Goal: Book appointment/travel/reservation

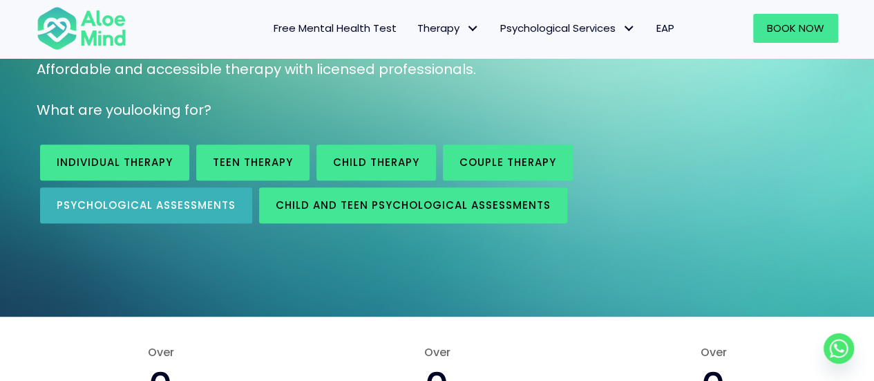
scroll to position [207, 0]
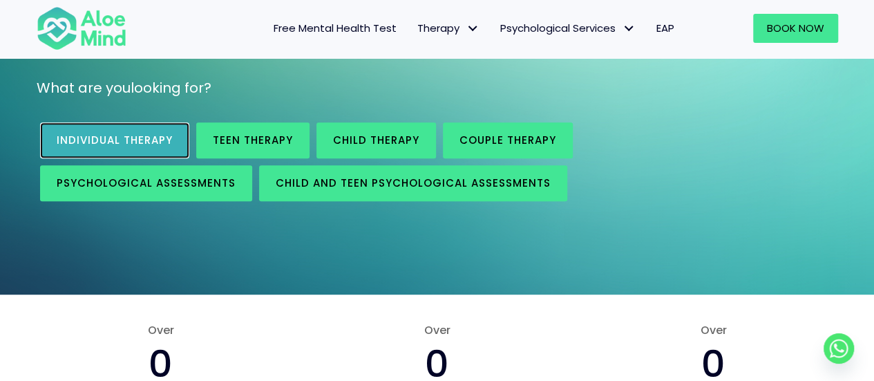
click at [93, 147] on link "Individual therapy" at bounding box center [114, 140] width 149 height 36
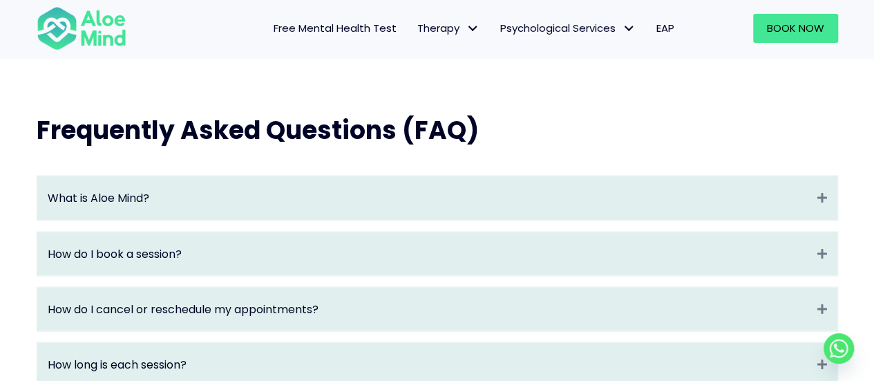
scroll to position [1451, 0]
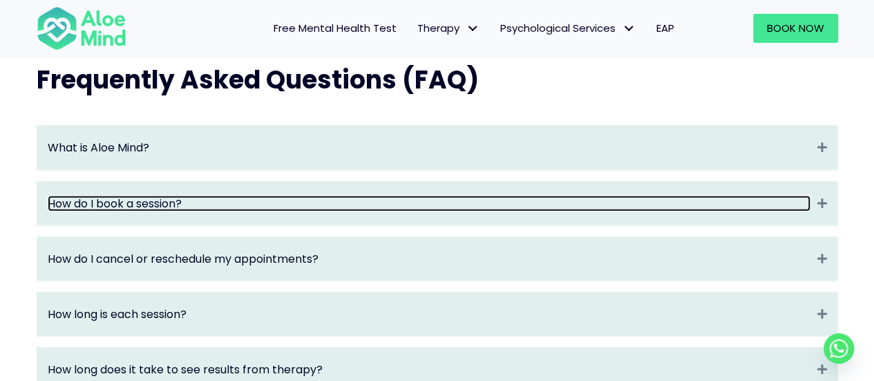
click at [261, 211] on link "How do I book a session?" at bounding box center [429, 204] width 763 height 16
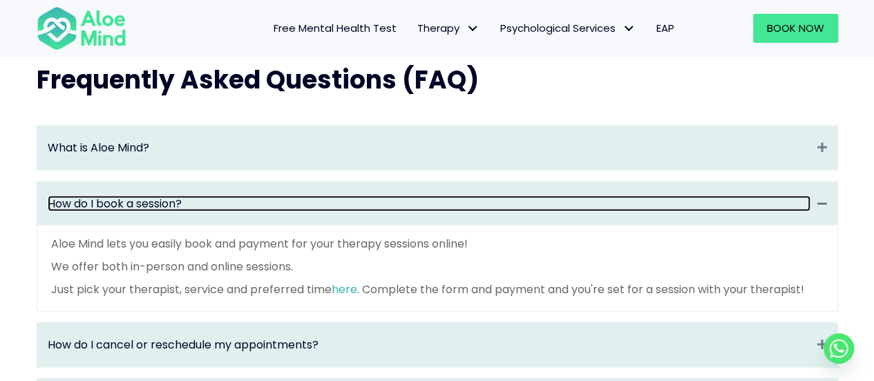
click at [261, 211] on link "How do I book a session?" at bounding box center [429, 204] width 763 height 16
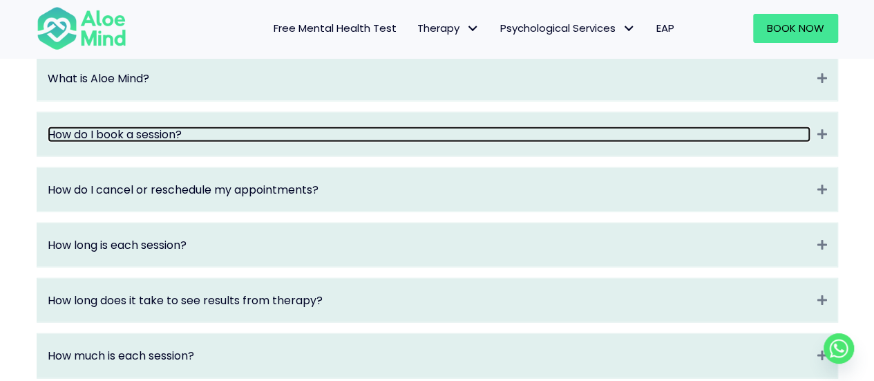
scroll to position [1590, 0]
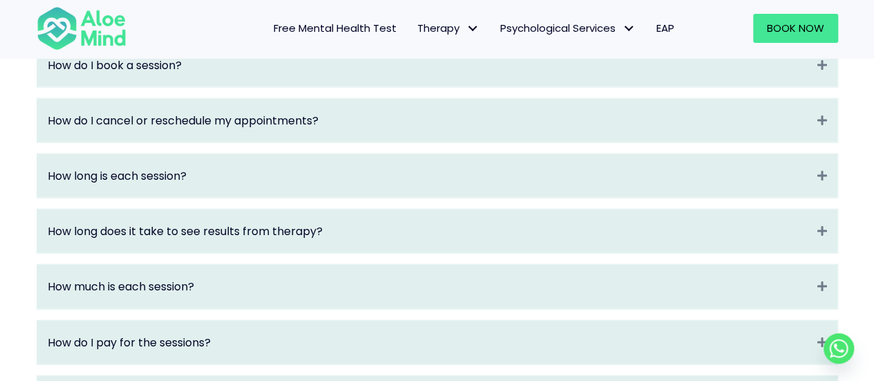
click at [263, 198] on div "How long is each session? Expand" at bounding box center [437, 176] width 800 height 44
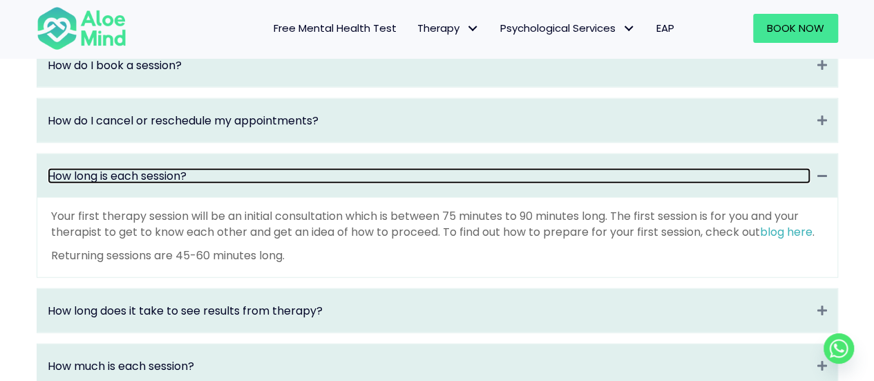
click at [269, 184] on link "How long is each session?" at bounding box center [429, 176] width 763 height 16
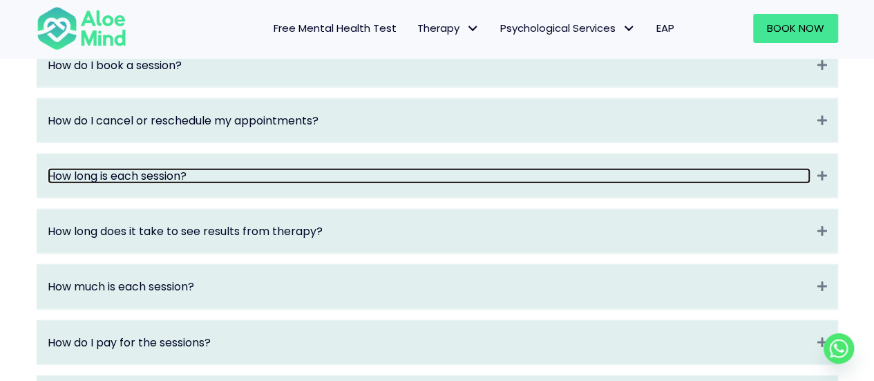
scroll to position [1659, 0]
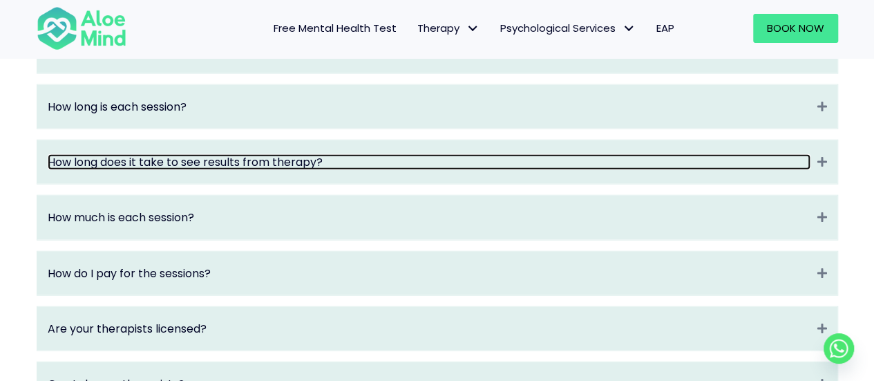
click at [266, 170] on link "How long does it take to see results from therapy?" at bounding box center [429, 162] width 763 height 16
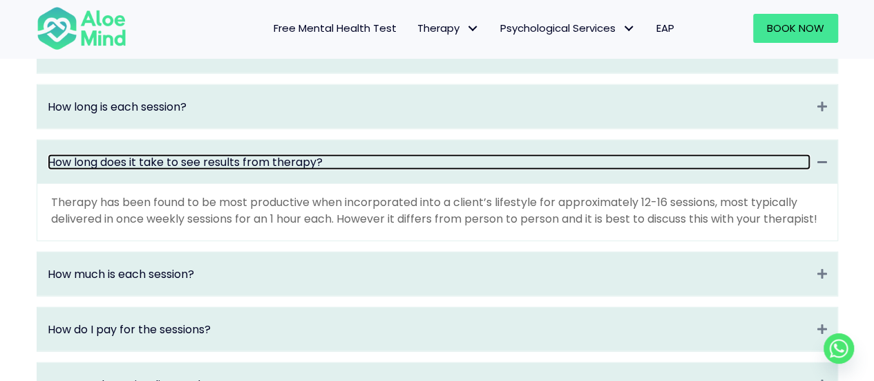
click at [264, 170] on link "How long does it take to see results from therapy?" at bounding box center [429, 162] width 763 height 16
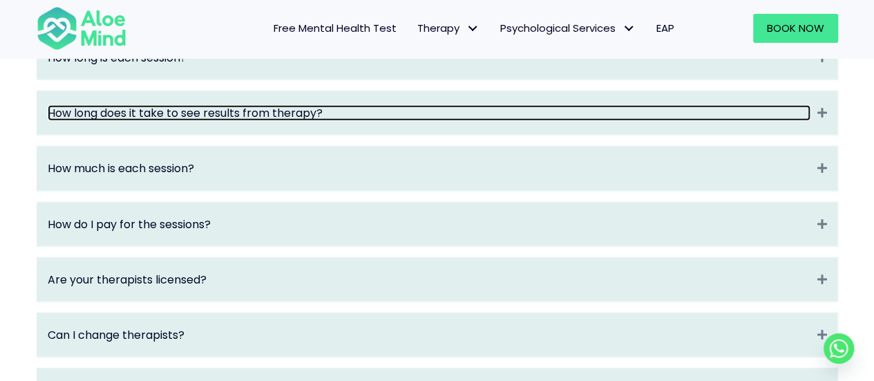
scroll to position [1728, 0]
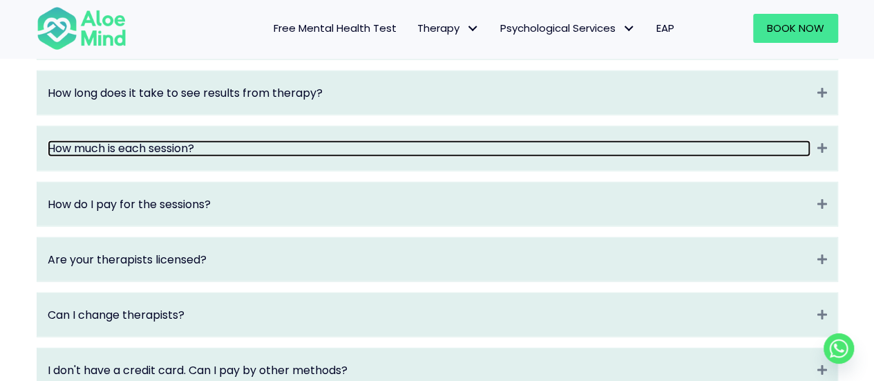
click at [238, 156] on link "How much is each session?" at bounding box center [429, 148] width 763 height 16
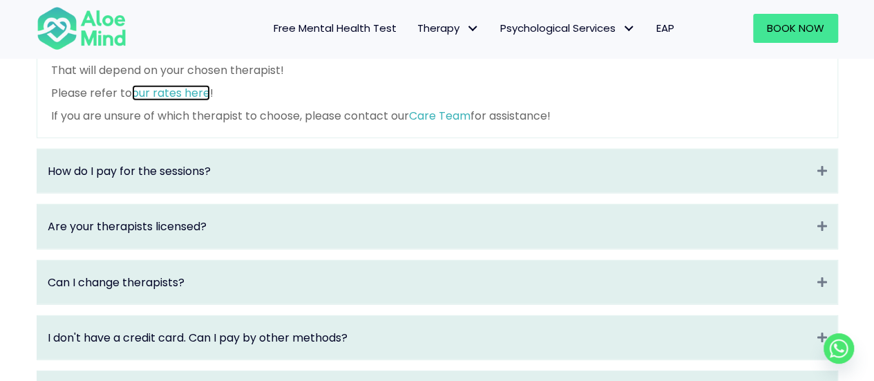
scroll to position [1866, 0]
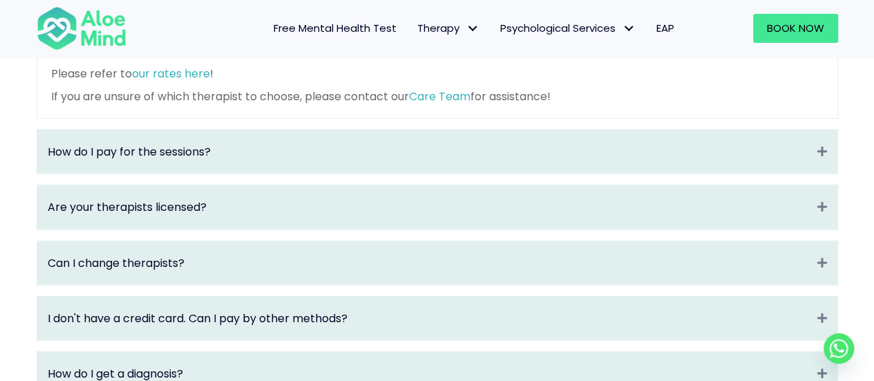
click at [147, 229] on div "Are your therapists licensed? Expand" at bounding box center [437, 207] width 800 height 44
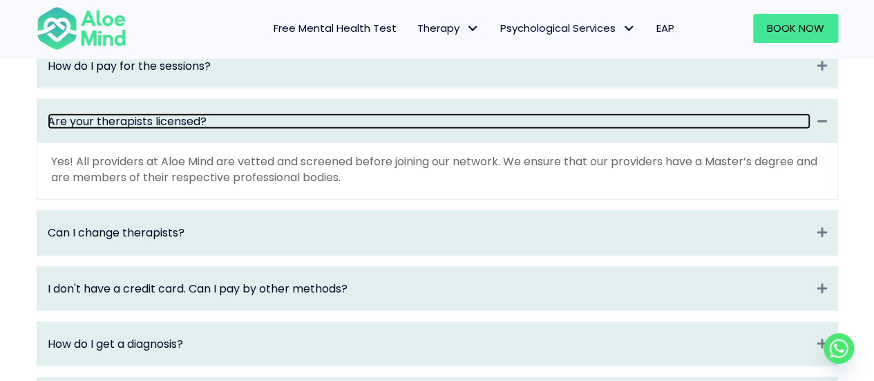
click at [218, 129] on link "Are your therapists licensed?" at bounding box center [429, 121] width 763 height 16
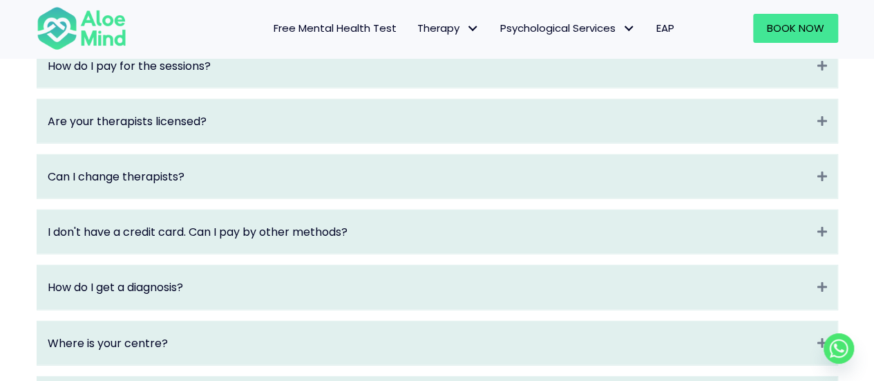
click at [214, 178] on div "Can I change therapists? Expand" at bounding box center [437, 177] width 800 height 44
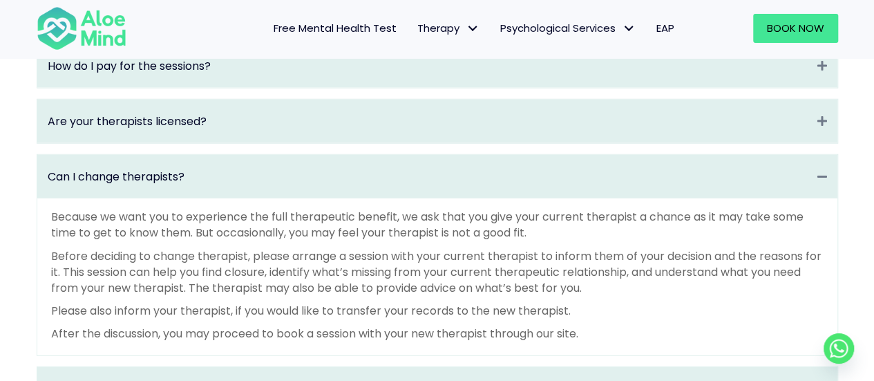
click at [214, 178] on div "Can I change therapists? Collapse" at bounding box center [437, 177] width 800 height 44
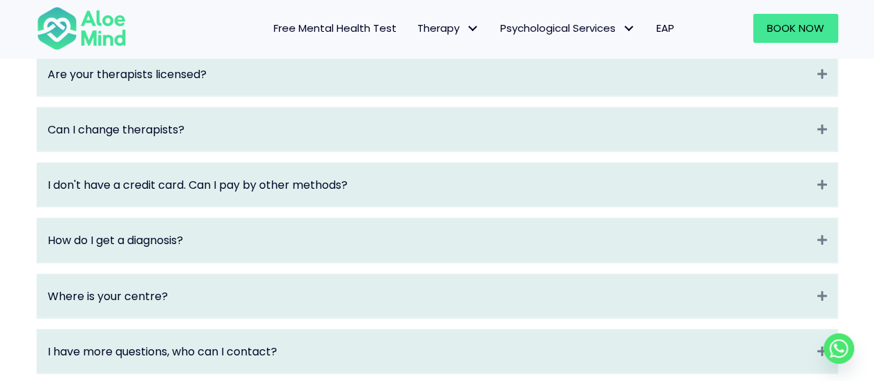
scroll to position [1935, 0]
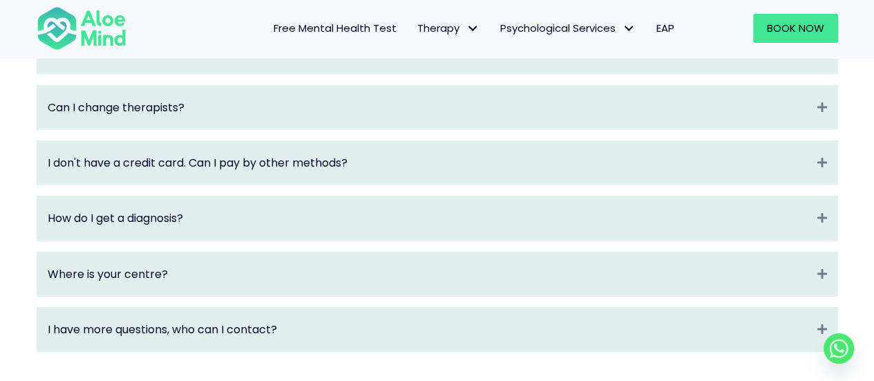
click at [204, 185] on div "I don't have a credit card. Can I pay by other methods? Expand" at bounding box center [437, 163] width 800 height 44
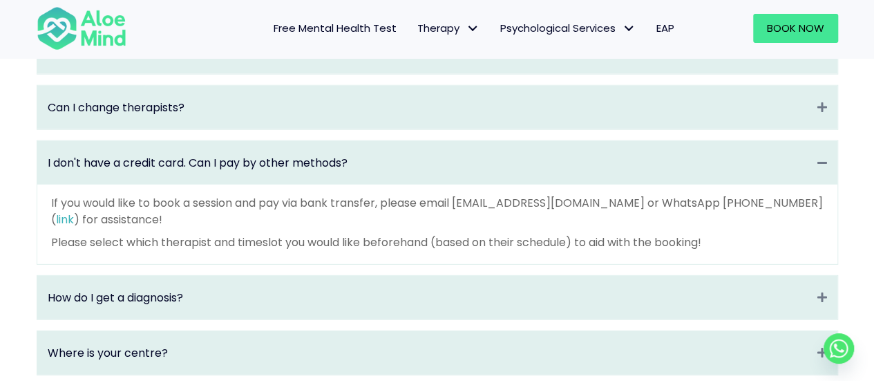
click at [204, 185] on div "I don't have a credit card. Can I pay by other methods? Collapse" at bounding box center [437, 163] width 800 height 44
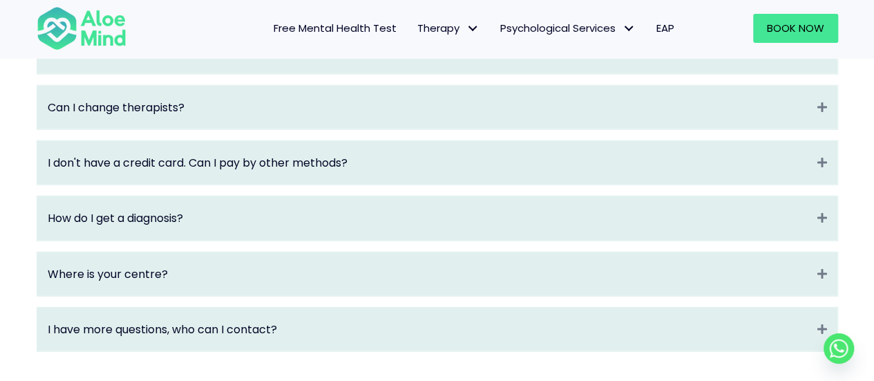
click at [205, 240] on div "How do I get a diagnosis? Expand" at bounding box center [437, 218] width 800 height 44
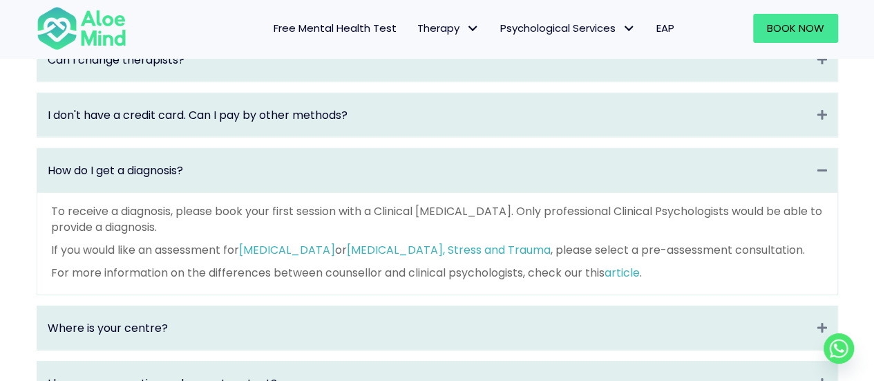
scroll to position [2004, 0]
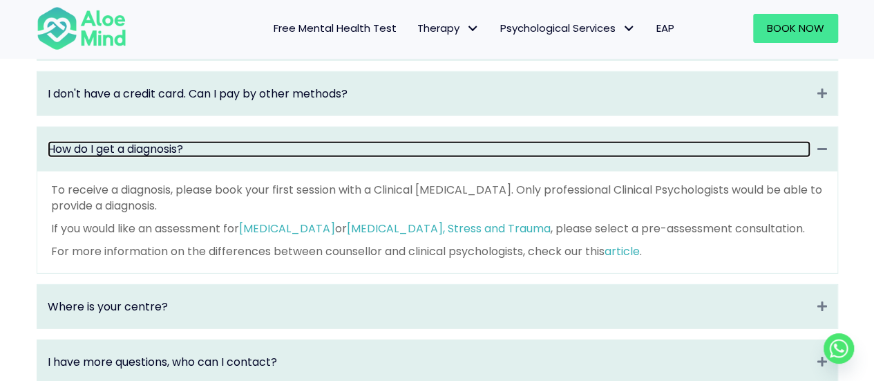
click at [288, 157] on link "How do I get a diagnosis?" at bounding box center [429, 149] width 763 height 16
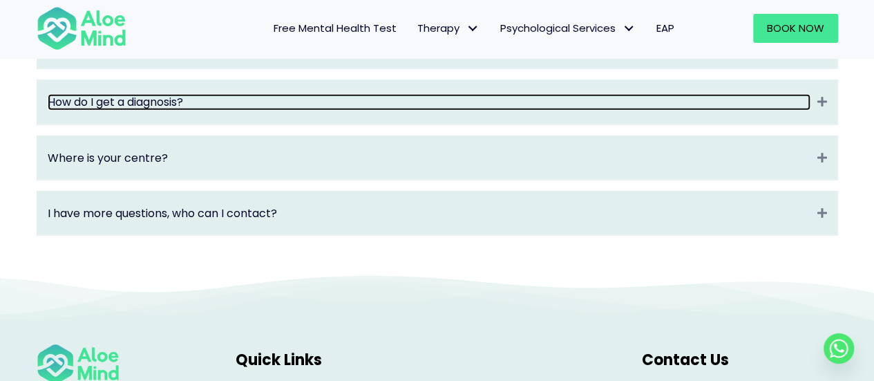
scroll to position [2073, 0]
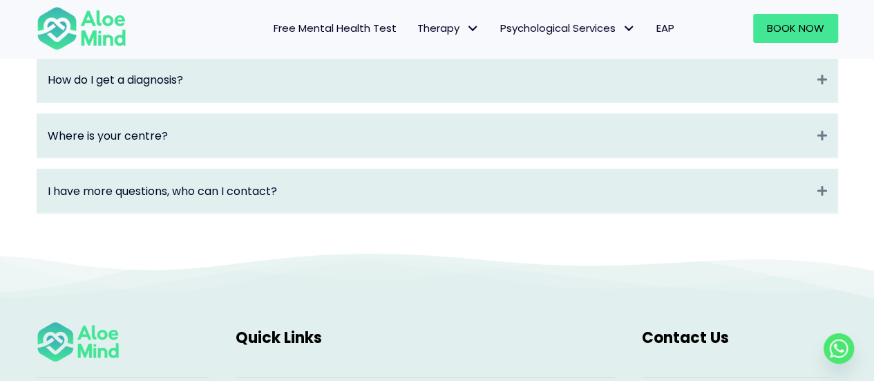
click at [290, 158] on div "Where is your centre? Expand" at bounding box center [437, 136] width 800 height 44
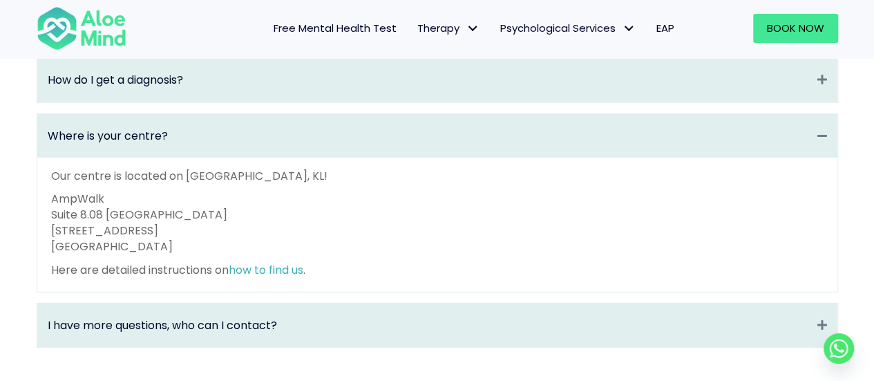
click at [290, 158] on div "Where is your centre? Collapse" at bounding box center [437, 136] width 800 height 44
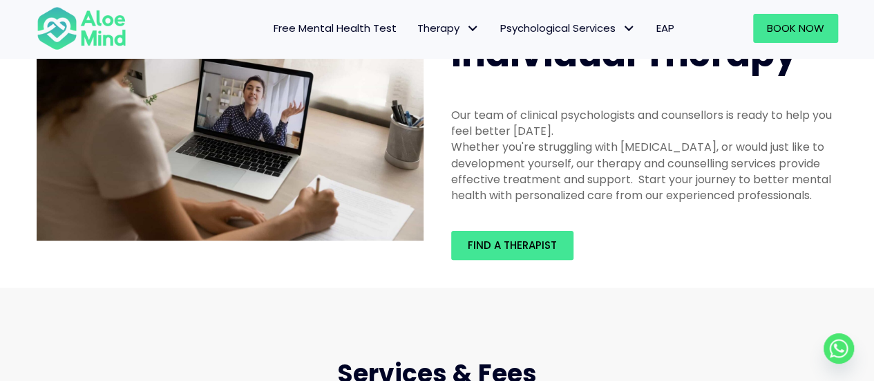
scroll to position [0, 0]
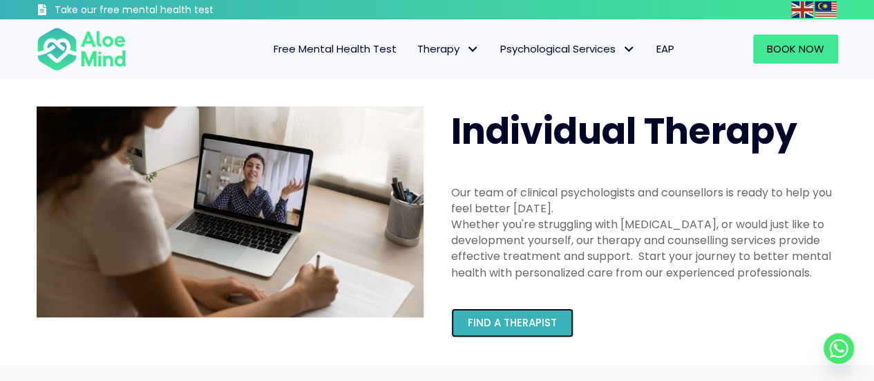
click at [504, 323] on span "Find a therapist" at bounding box center [512, 322] width 89 height 15
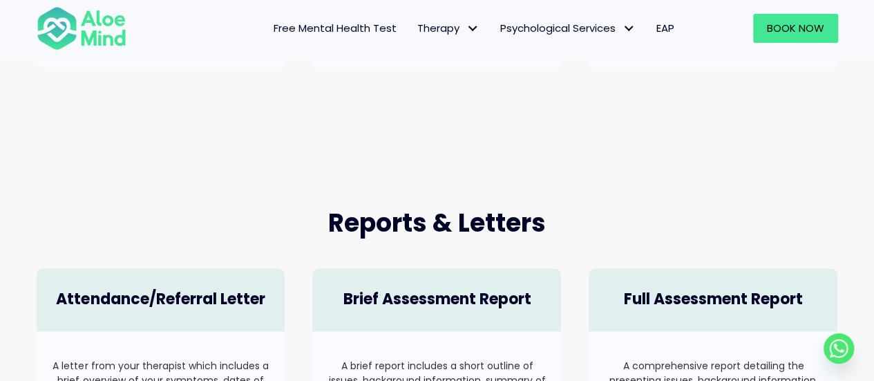
scroll to position [829, 0]
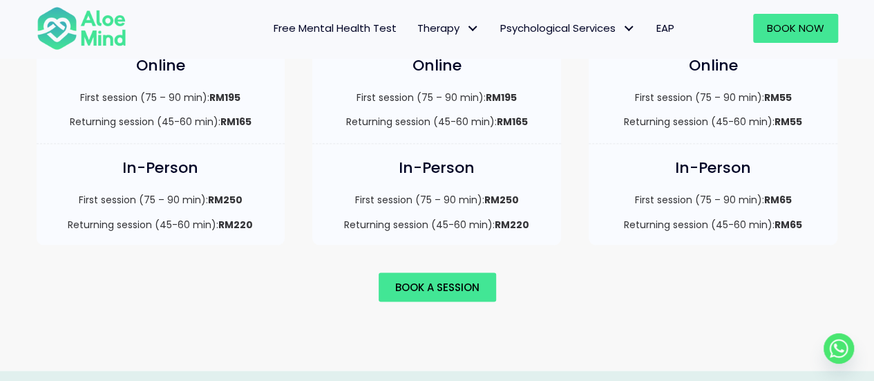
scroll to position [1037, 0]
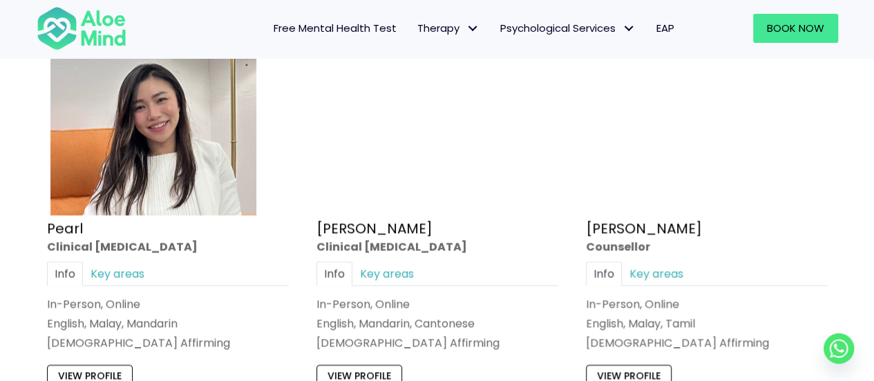
scroll to position [3801, 0]
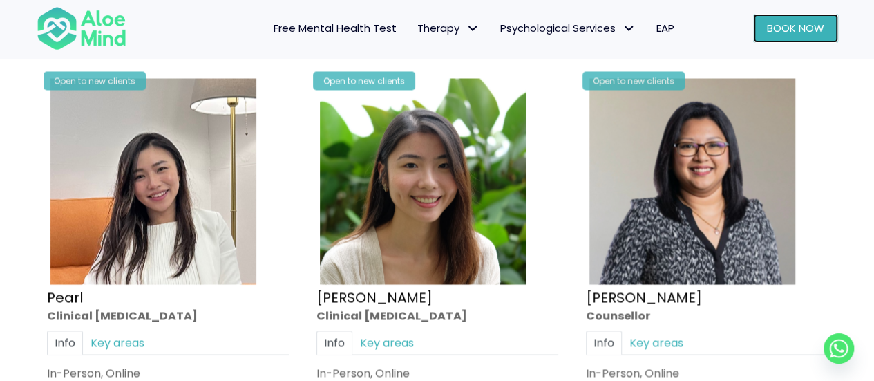
click at [782, 23] on span "Book Now" at bounding box center [795, 28] width 57 height 15
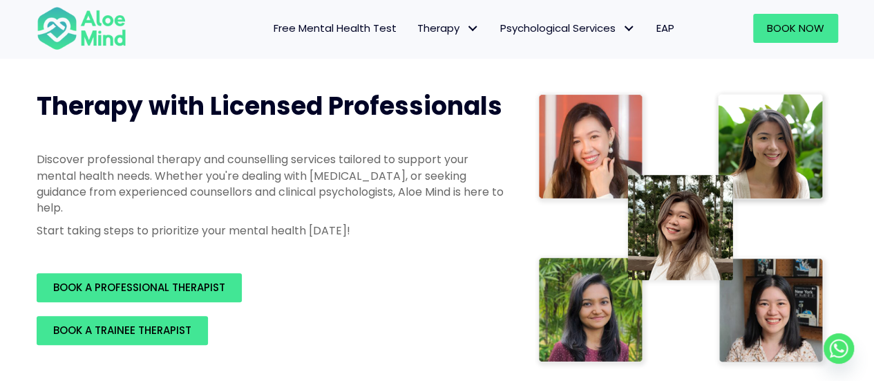
scroll to position [207, 0]
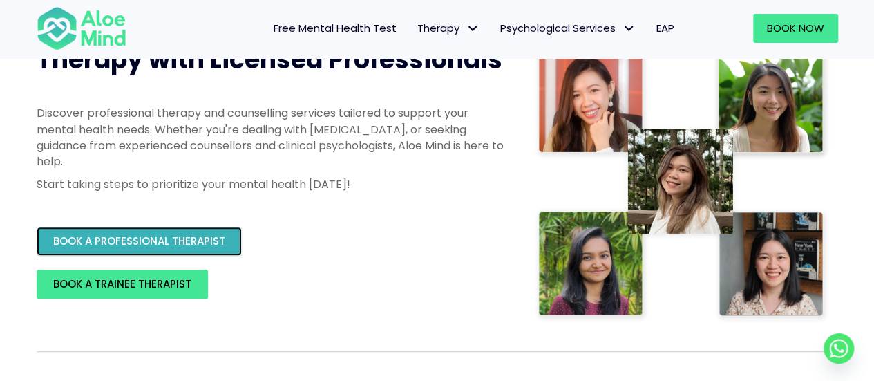
click at [186, 249] on link "BOOK A PROFESSIONAL THERAPIST" at bounding box center [139, 241] width 205 height 29
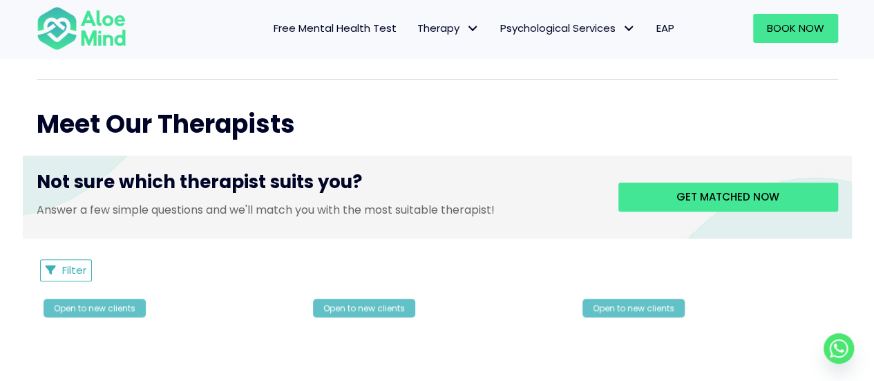
scroll to position [346, 0]
